Goal: Task Accomplishment & Management: Manage account settings

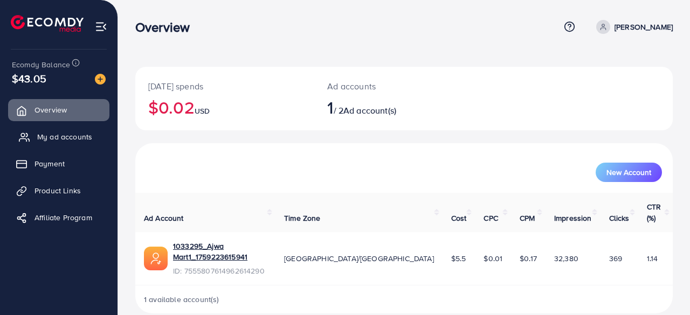
click at [51, 141] on span "My ad accounts" at bounding box center [64, 137] width 55 height 11
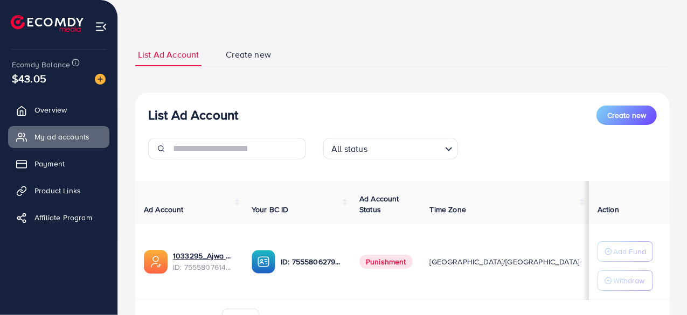
scroll to position [54, 0]
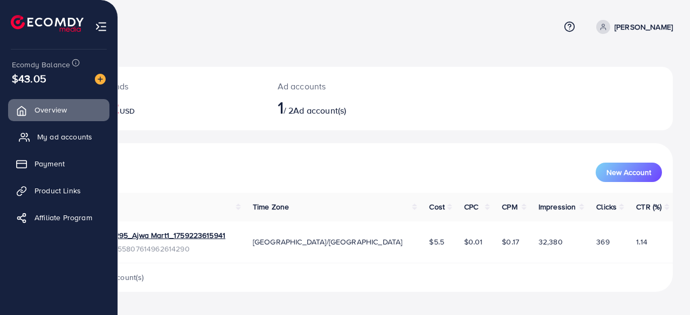
click at [63, 135] on span "My ad accounts" at bounding box center [64, 137] width 55 height 11
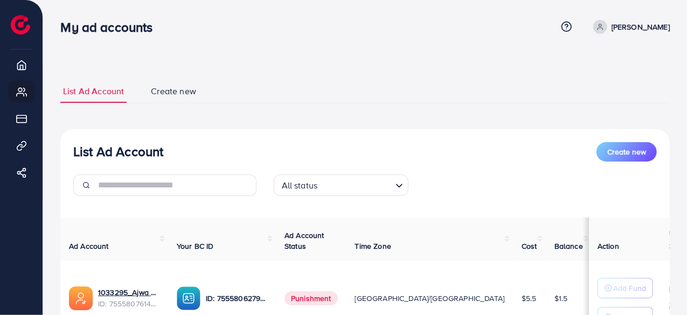
scroll to position [100, 0]
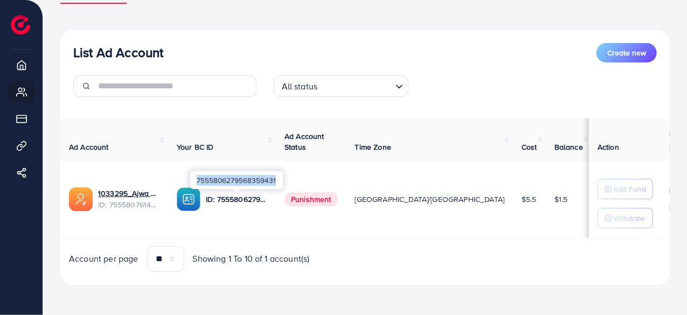
drag, startPoint x: 197, startPoint y: 178, endPoint x: 274, endPoint y: 182, distance: 77.2
click at [277, 184] on div "7555806279568359431" at bounding box center [236, 180] width 93 height 18
copy div "7555806279568359431"
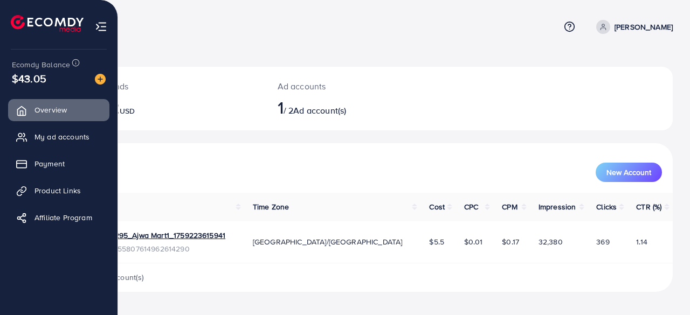
click at [98, 26] on img at bounding box center [101, 26] width 12 height 12
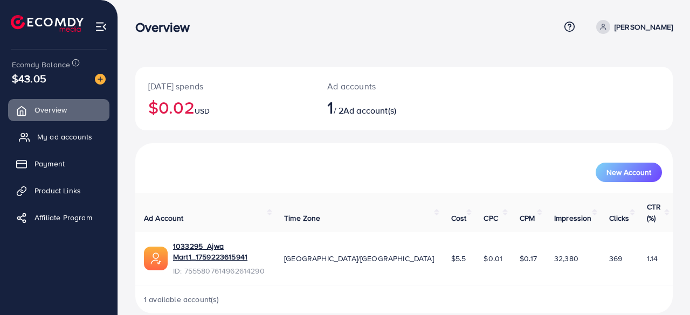
click at [53, 135] on span "My ad accounts" at bounding box center [64, 137] width 55 height 11
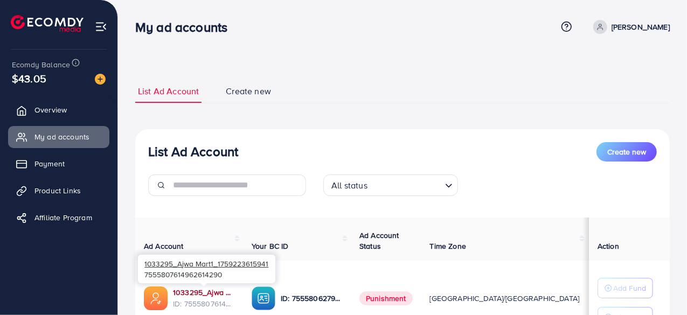
click at [212, 290] on link "1033295_Ajwa Mart1_1759223615941" at bounding box center [203, 292] width 61 height 11
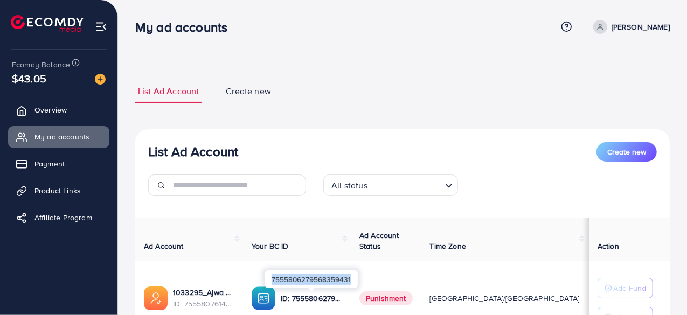
drag, startPoint x: 271, startPoint y: 280, endPoint x: 341, endPoint y: 279, distance: 70.1
click at [353, 283] on div "7555806279568359431" at bounding box center [311, 280] width 93 height 18
copy div "7555806279568359431"
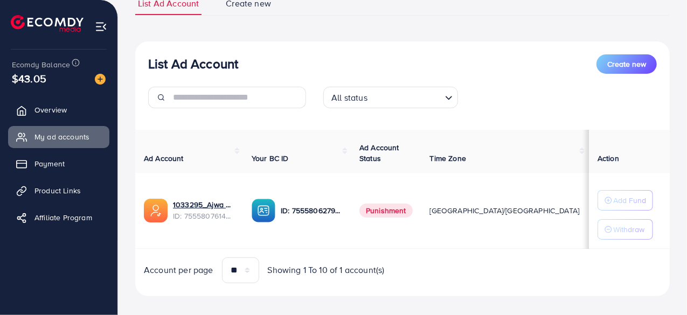
scroll to position [100, 0]
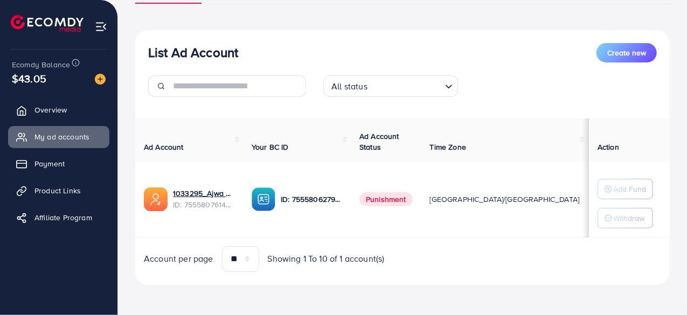
drag, startPoint x: 202, startPoint y: 295, endPoint x: 191, endPoint y: 270, distance: 27.5
click at [196, 277] on div "List Ad Account Create new List Ad Account Create new All status Loading... Ad …" at bounding box center [402, 108] width 569 height 415
click at [424, 296] on div "List Ad Account Create new List Ad Account Create new All status Loading... Ad …" at bounding box center [402, 133] width 535 height 330
click at [259, 246] on div "Ad Account Your BC ID Ad Account Status Time Zone Cost Balance Auto top-up Thre…" at bounding box center [402, 196] width 535 height 154
